Goal: Task Accomplishment & Management: Use online tool/utility

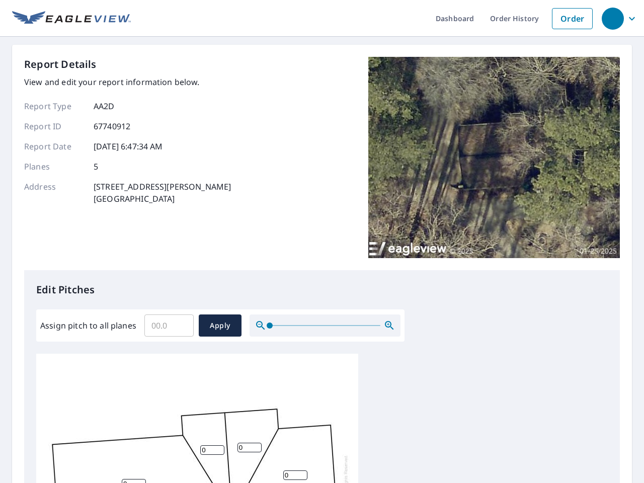
click at [322, 242] on div "Report Details View and edit your report information below. Report Type AA2D Re…" at bounding box center [322, 163] width 596 height 213
click at [612, 18] on div "button" at bounding box center [613, 19] width 22 height 22
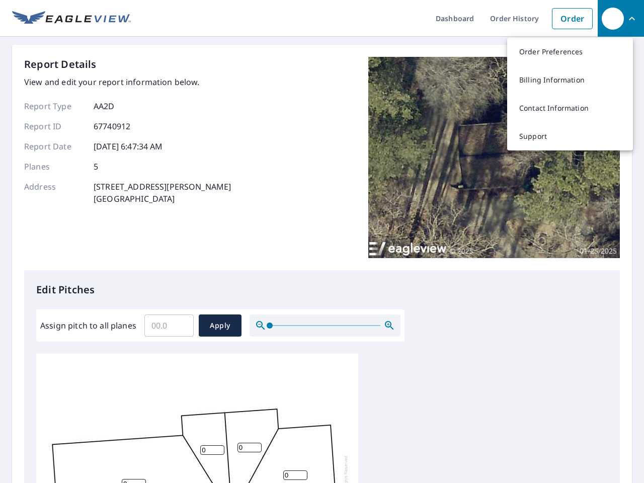
click at [169, 326] on input "Assign pitch to all planes" at bounding box center [168, 326] width 49 height 28
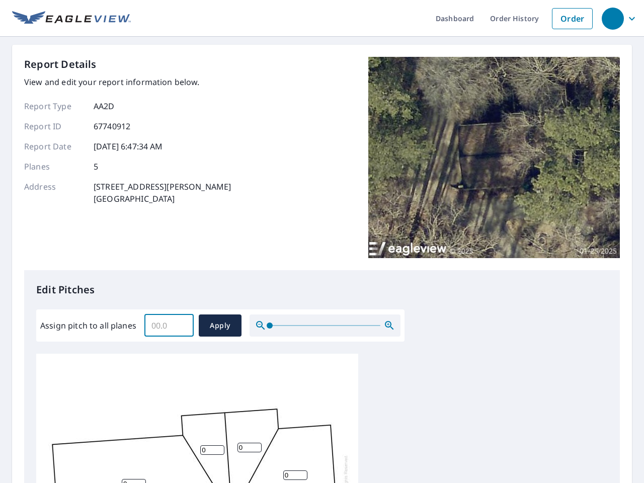
click at [220, 326] on span "Apply" at bounding box center [220, 326] width 27 height 13
click at [390, 326] on icon "button" at bounding box center [389, 326] width 12 height 12
